Goal: Information Seeking & Learning: Learn about a topic

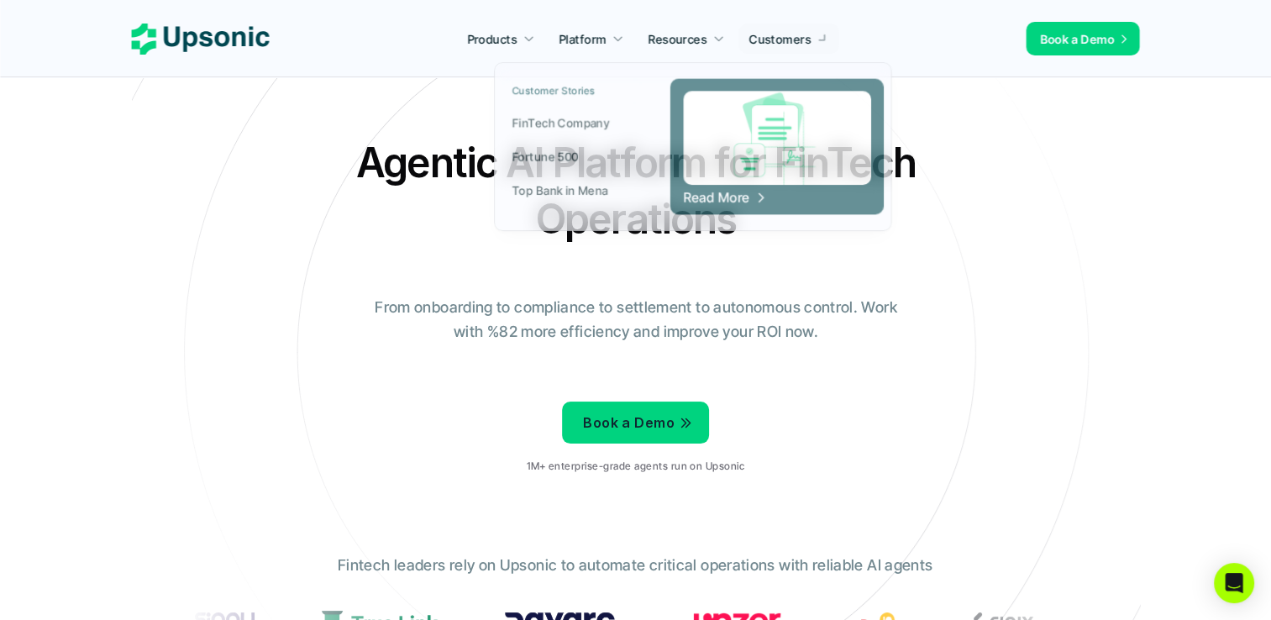
click at [784, 44] on p "Customers" at bounding box center [780, 39] width 62 height 18
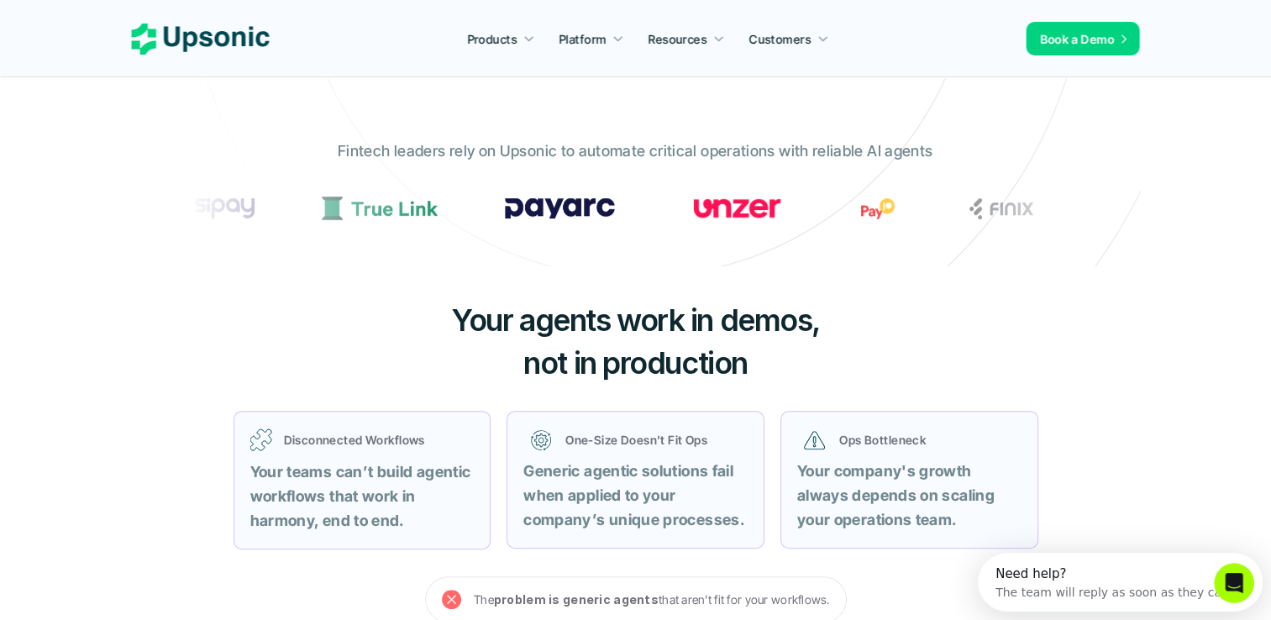
scroll to position [336, 0]
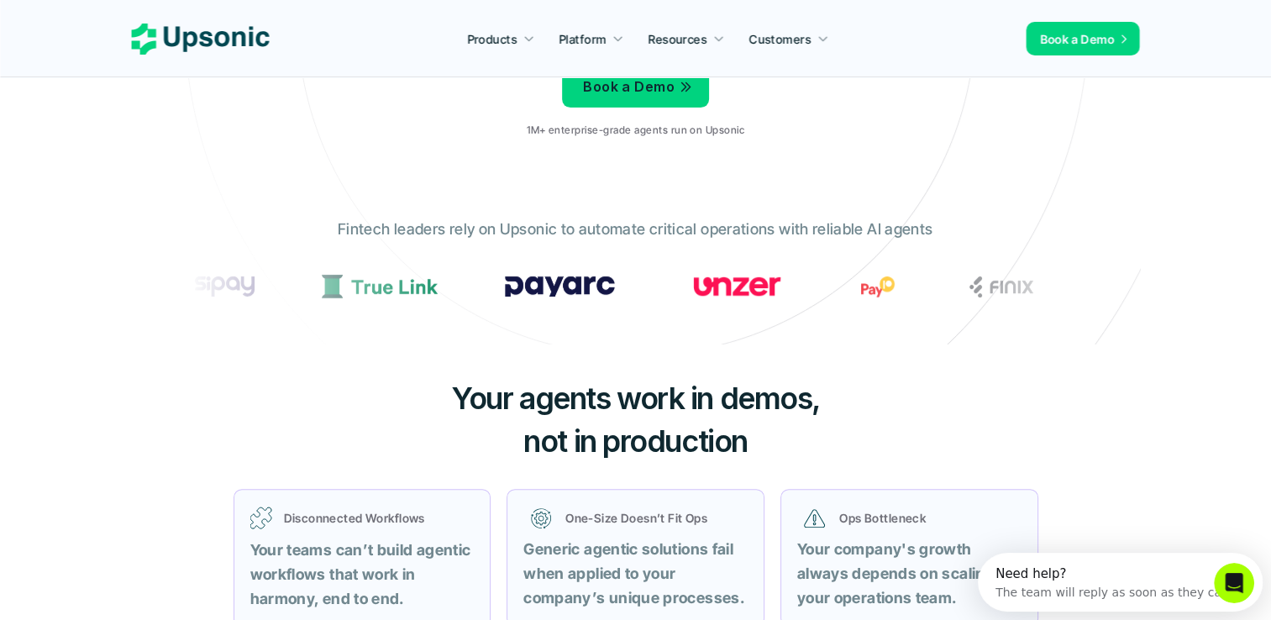
drag, startPoint x: 644, startPoint y: 298, endPoint x: 850, endPoint y: 297, distance: 205.8
click at [850, 297] on section at bounding box center [635, 286] width 899 height 37
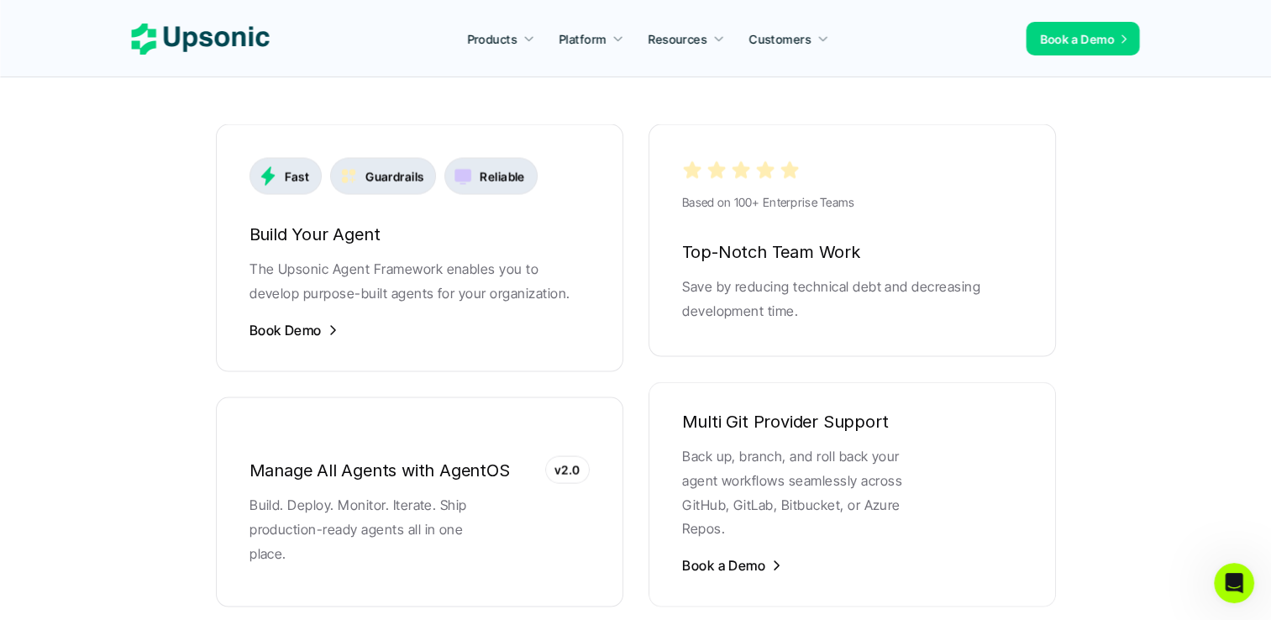
scroll to position [3275, 0]
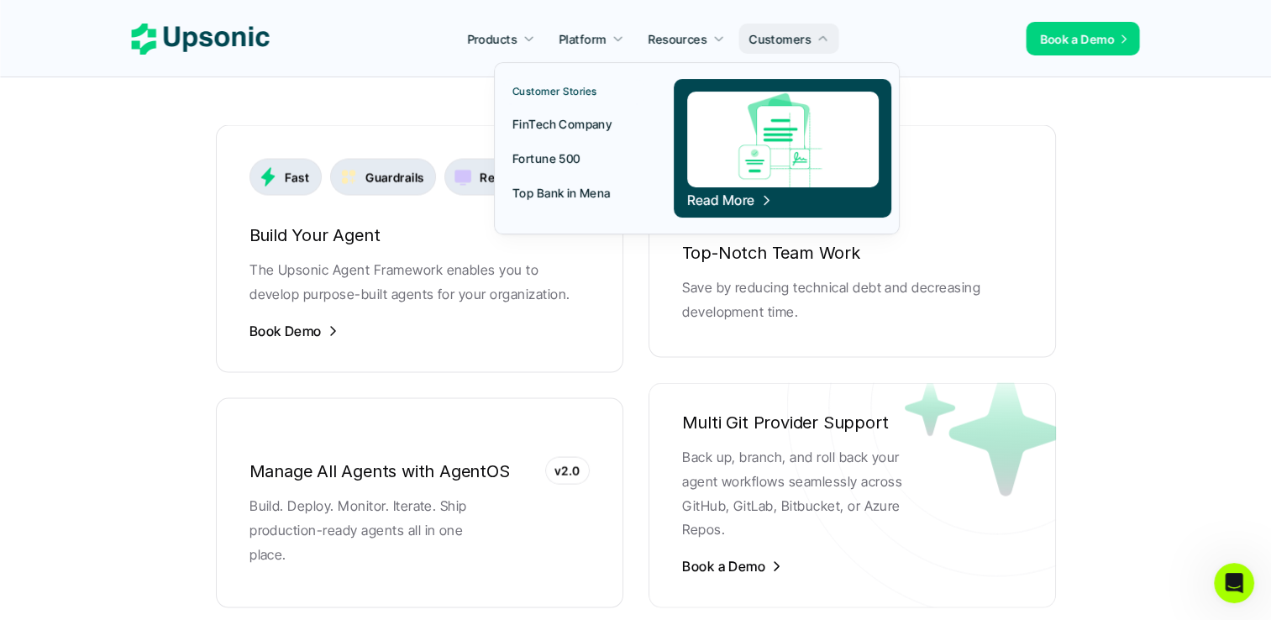
click at [769, 42] on p "Customers" at bounding box center [780, 39] width 62 height 18
click at [770, 42] on p "Customers" at bounding box center [780, 39] width 62 height 18
click at [582, 127] on p "FinTech Company" at bounding box center [561, 124] width 99 height 18
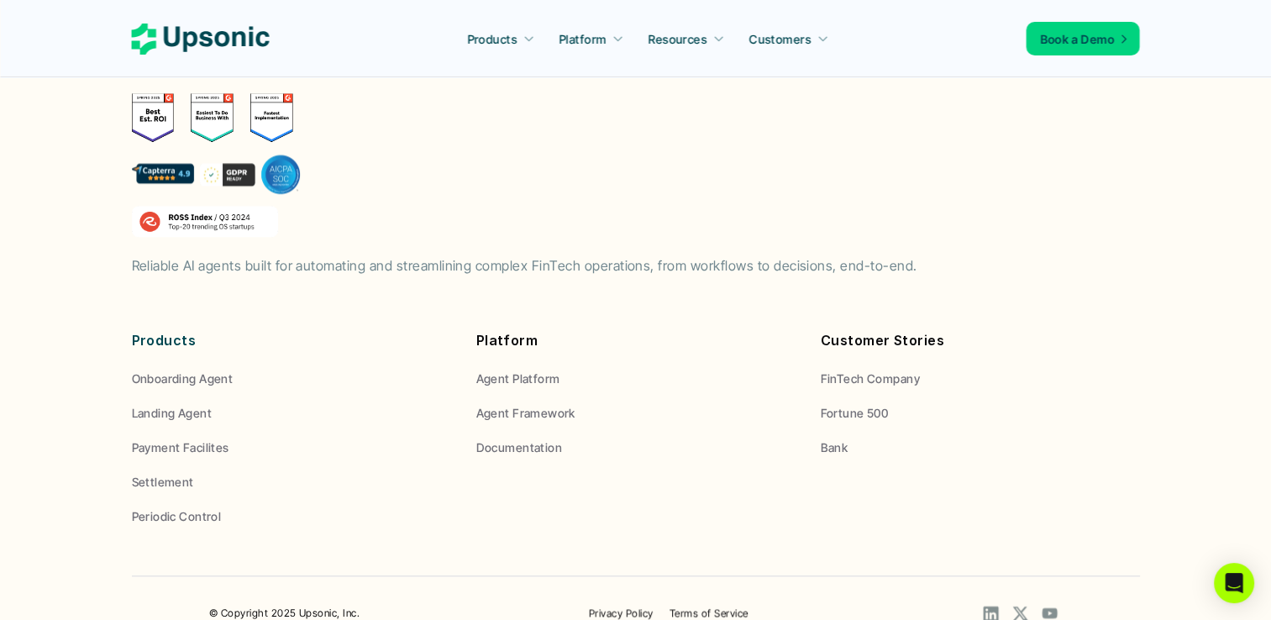
scroll to position [1919, 0]
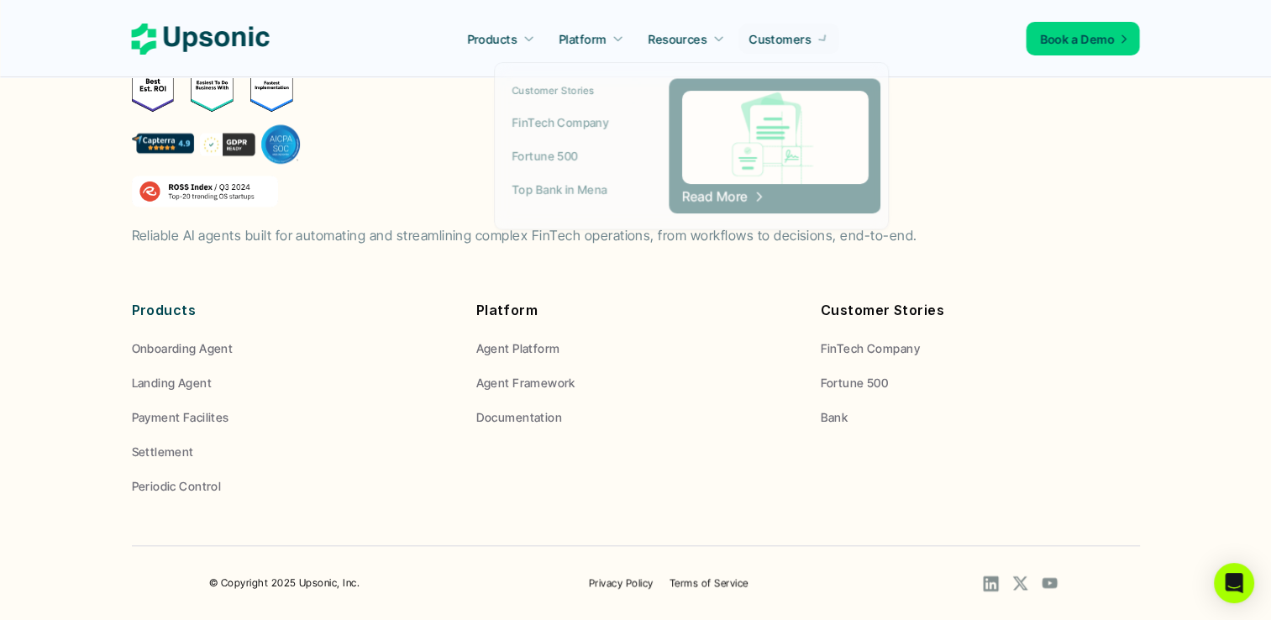
click at [776, 40] on p "Customers" at bounding box center [780, 39] width 62 height 18
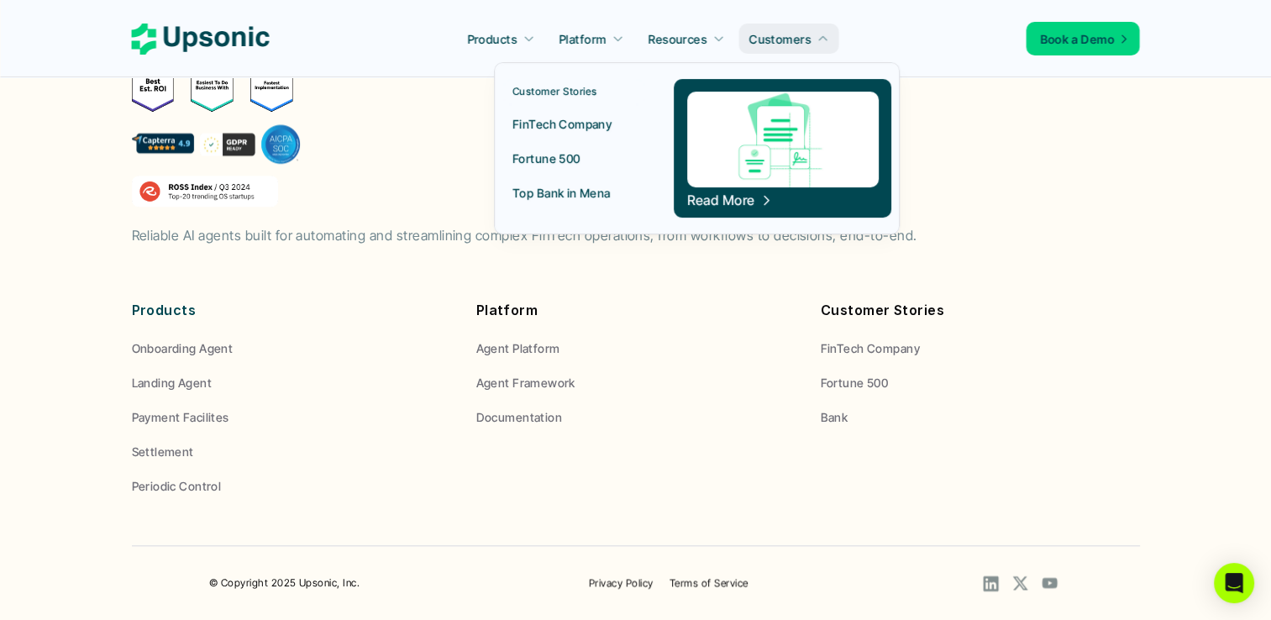
click at [560, 160] on p "Fortune 500" at bounding box center [546, 158] width 68 height 18
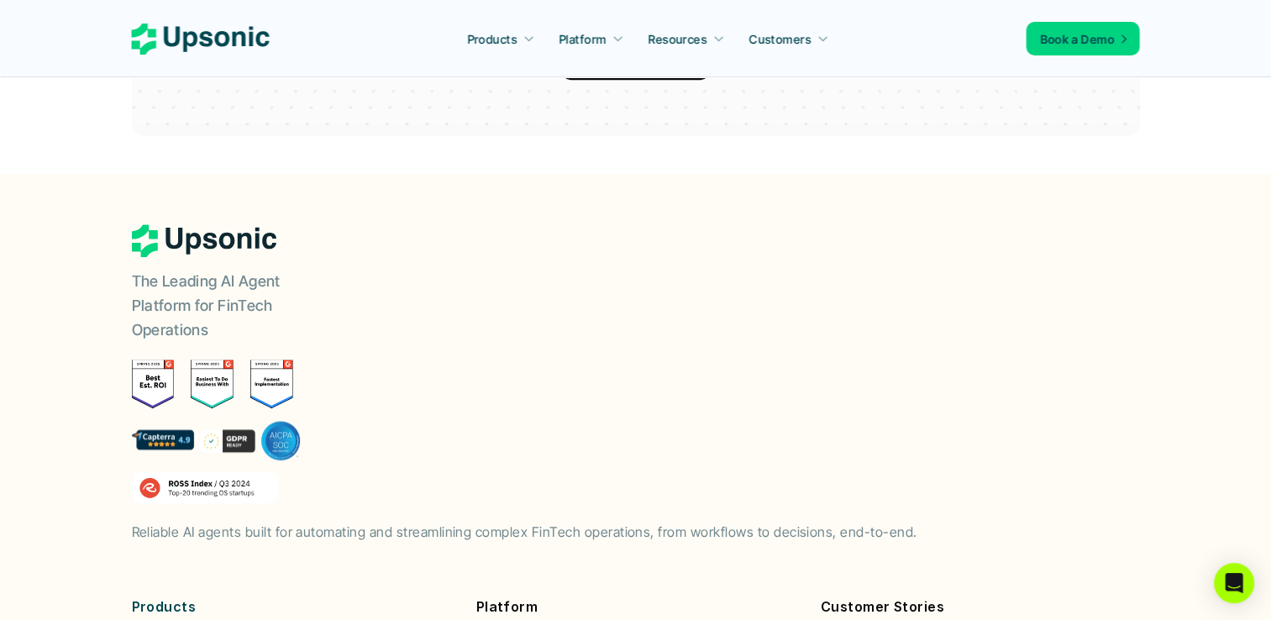
scroll to position [1512, 0]
